Goal: Task Accomplishment & Management: Complete application form

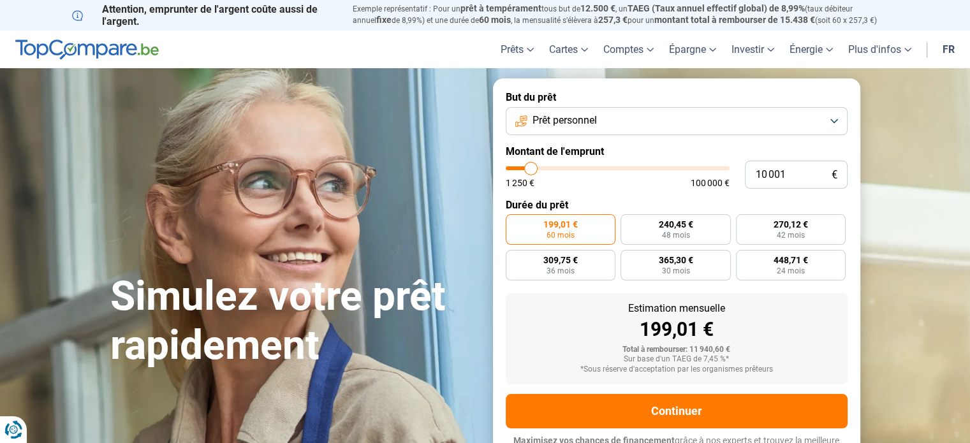
type input "18 000"
type input "18000"
type input "22 750"
type input "22750"
type input "28 750"
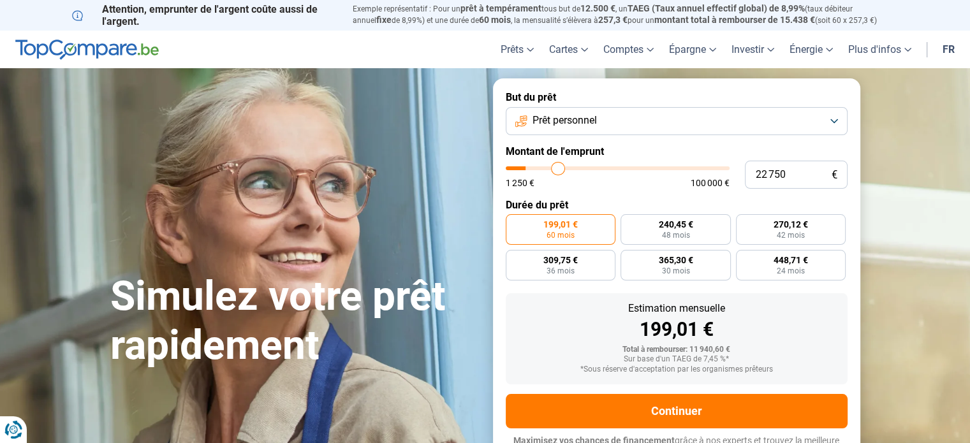
type input "28750"
type input "35 000"
type input "35000"
type input "42 250"
type input "42250"
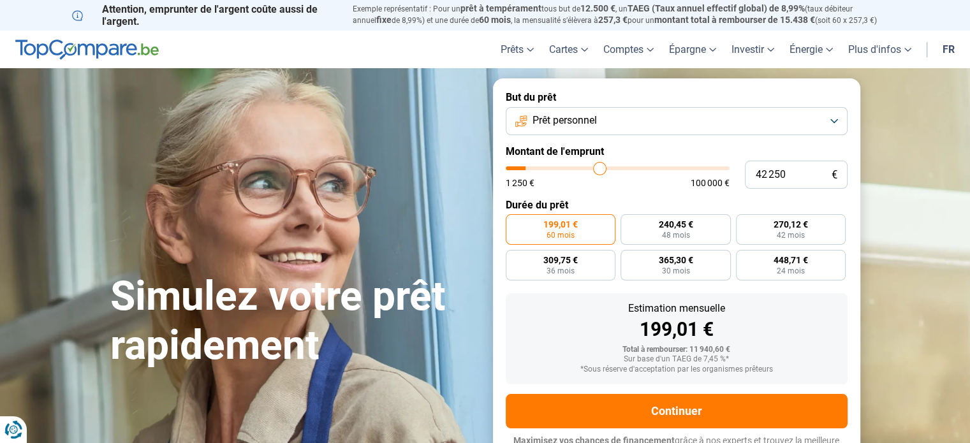
type input "49 500"
type input "49500"
type input "56 750"
type input "56750"
type input "61 500"
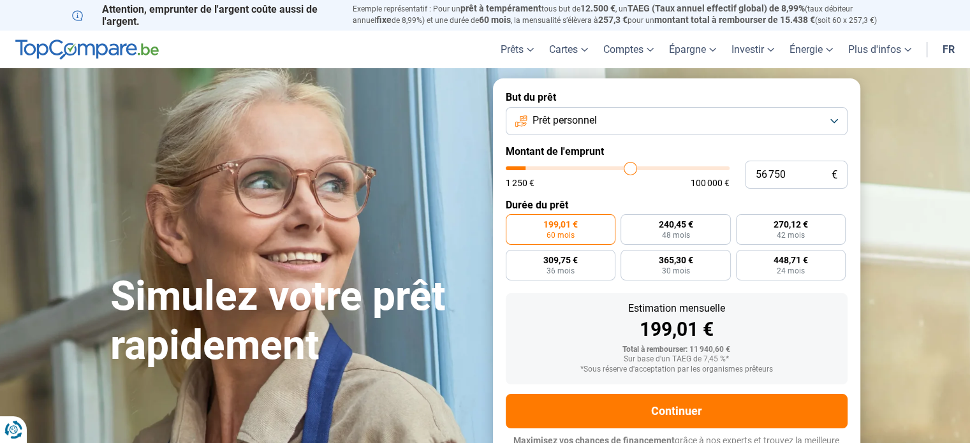
type input "61500"
type input "64 500"
type input "64500"
type input "67 250"
type input "67250"
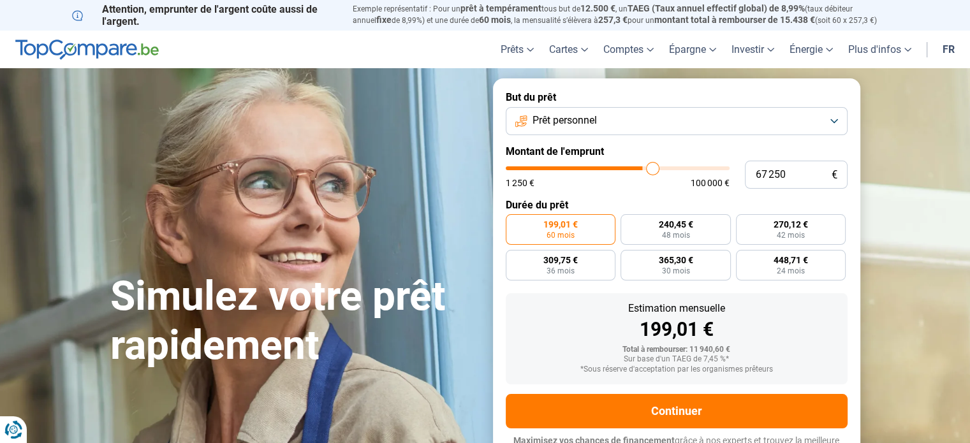
type input "68 250"
type input "68250"
type input "69 250"
type input "69250"
type input "69 500"
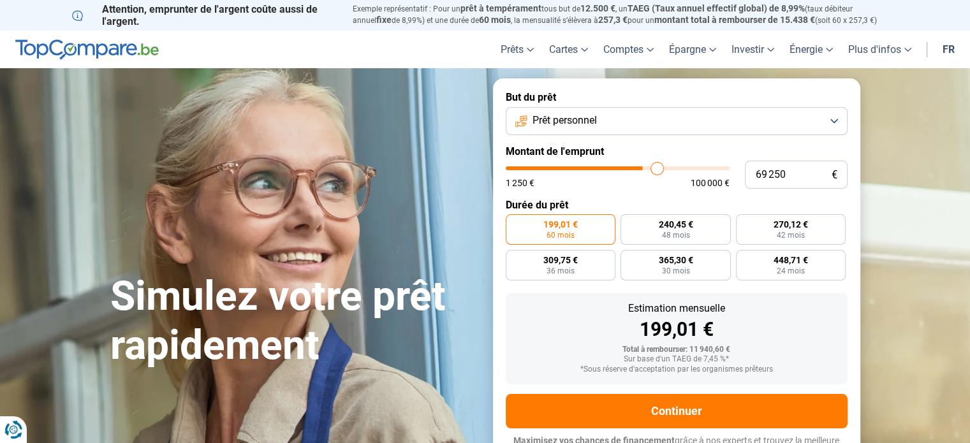
type input "69500"
type input "69 750"
type input "69750"
type input "70 250"
type input "70250"
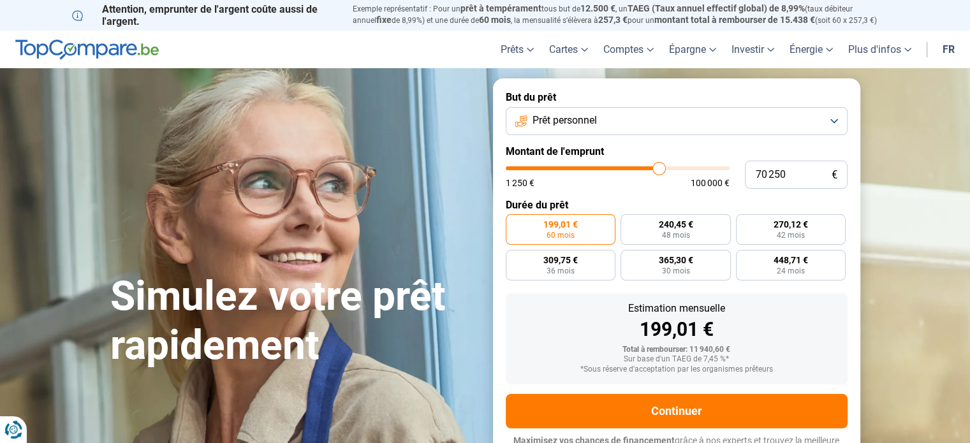
type input "72 000"
type input "72000"
type input "73 750"
type input "73750"
type input "76 000"
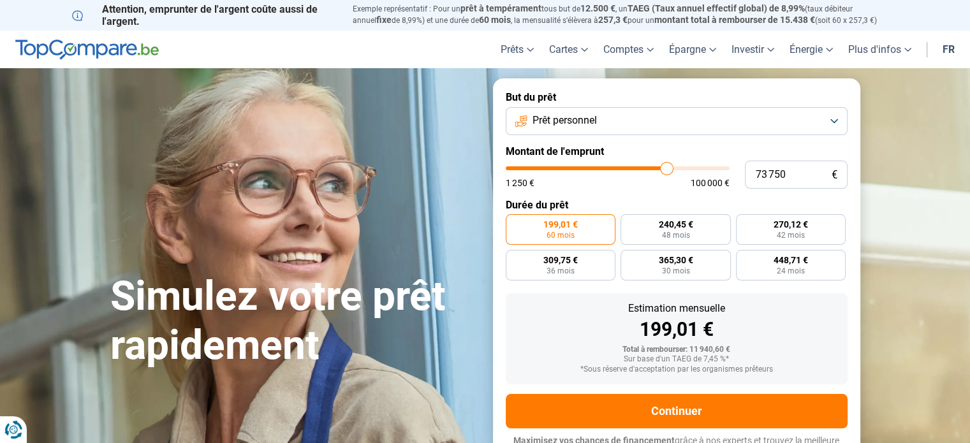
type input "76000"
type input "81 500"
type input "81500"
type input "85 500"
type input "85500"
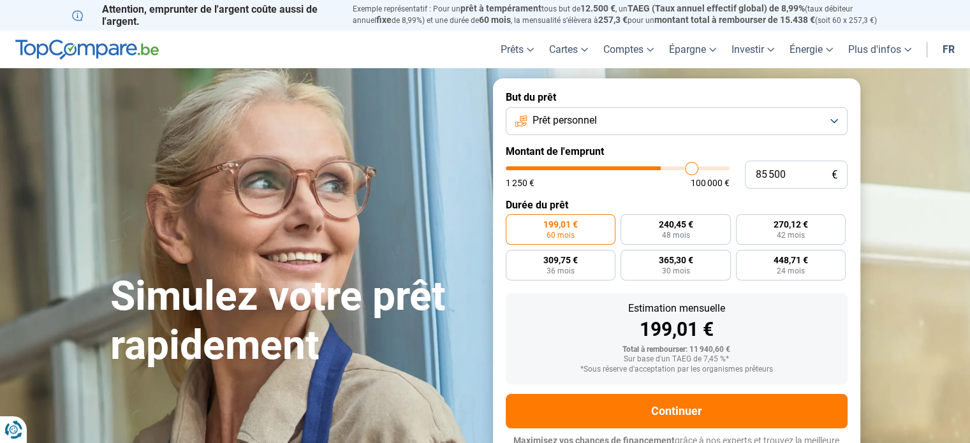
type input "89 500"
type input "89500"
type input "93 250"
type input "93250"
type input "96 500"
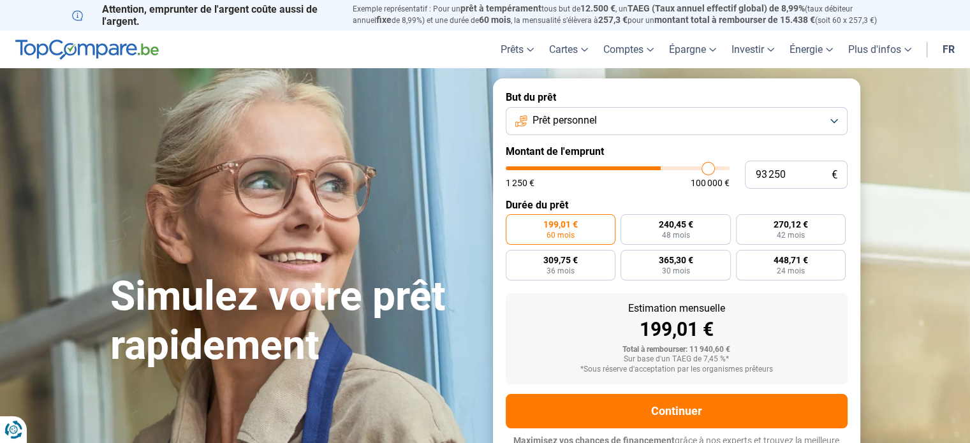
type input "96500"
type input "98 500"
type input "98500"
type input "99 750"
type input "99750"
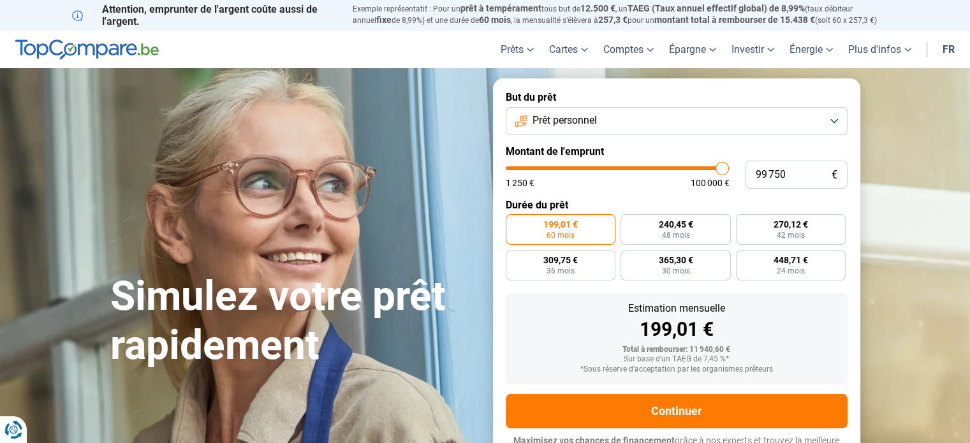
type input "100 000"
drag, startPoint x: 533, startPoint y: 167, endPoint x: 735, endPoint y: 172, distance: 201.6
type input "100000"
click at [730, 170] on input "range" at bounding box center [618, 168] width 224 height 4
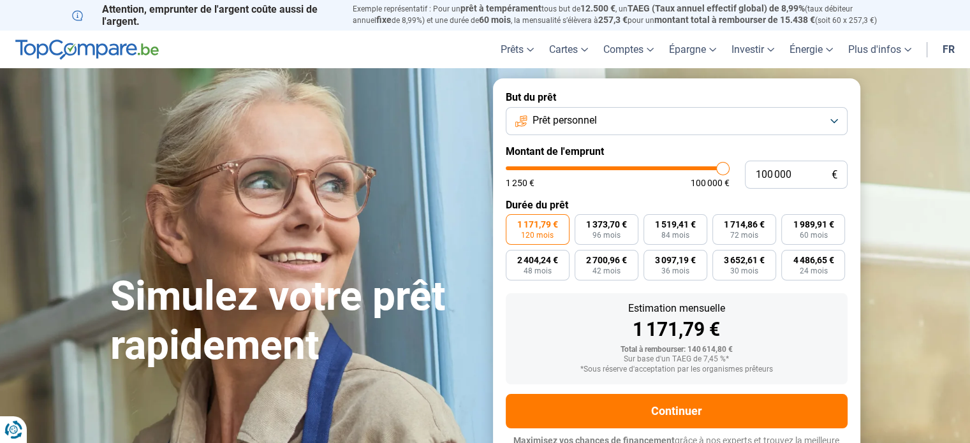
scroll to position [17, 0]
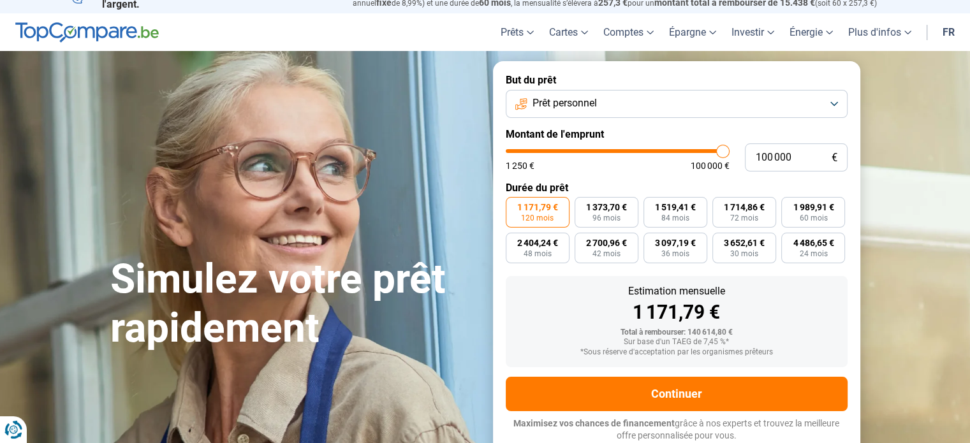
click at [628, 94] on button "Prêt personnel" at bounding box center [677, 104] width 342 height 28
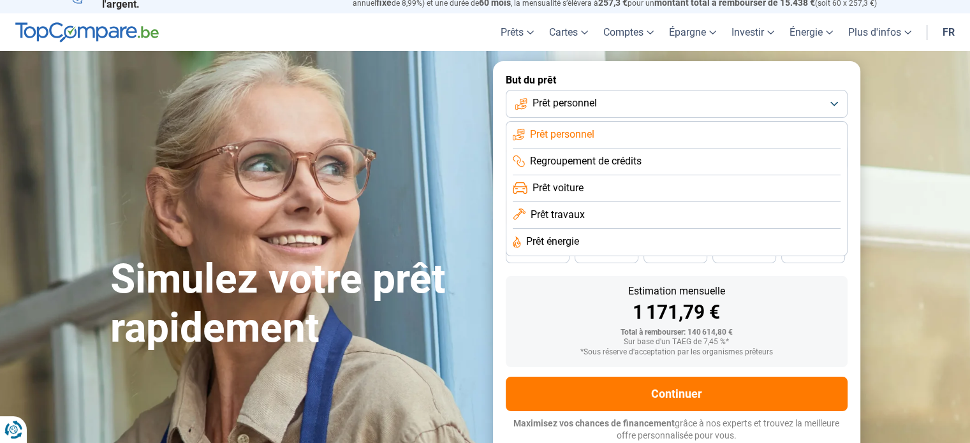
click at [628, 94] on button "Prêt personnel" at bounding box center [677, 104] width 342 height 28
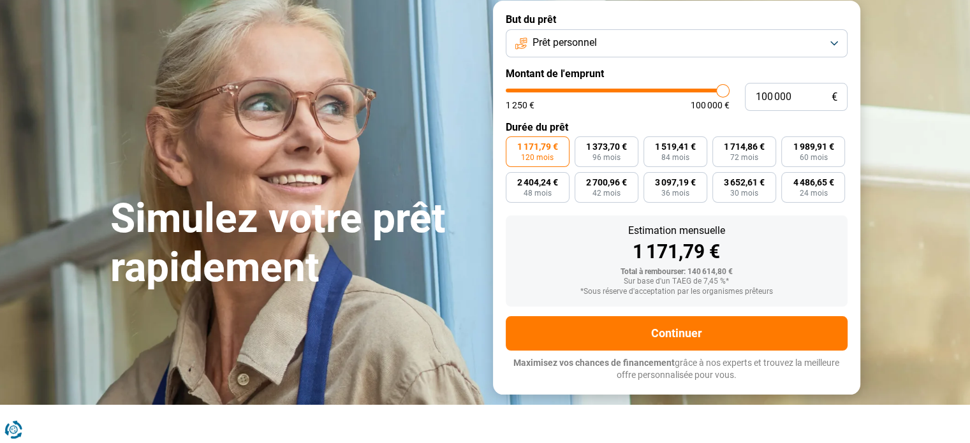
scroll to position [81, 0]
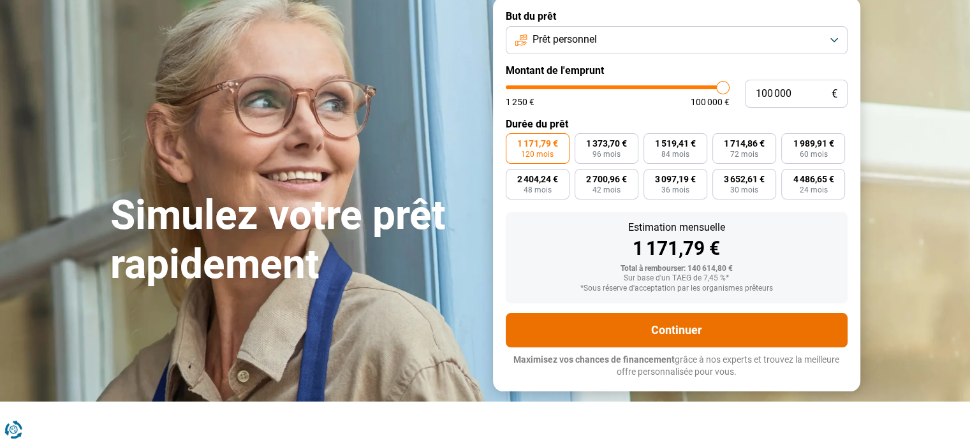
click at [686, 339] on button "Continuer" at bounding box center [677, 330] width 342 height 34
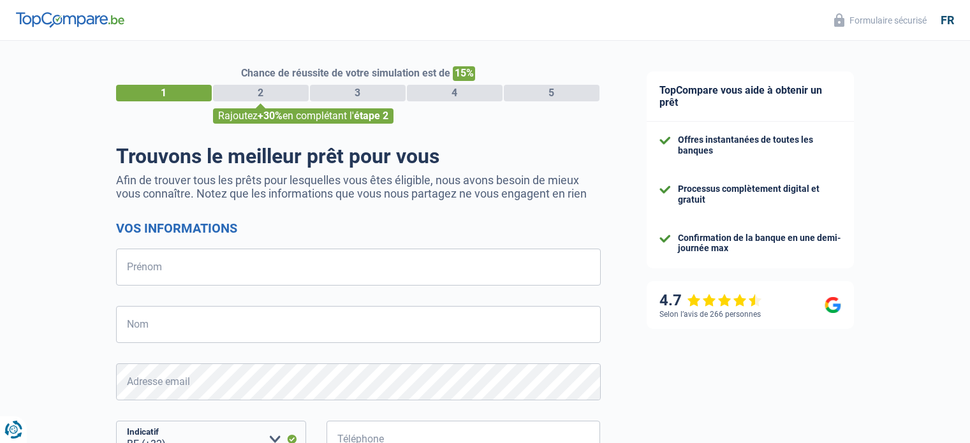
select select "32"
